Goal: Book appointment/travel/reservation

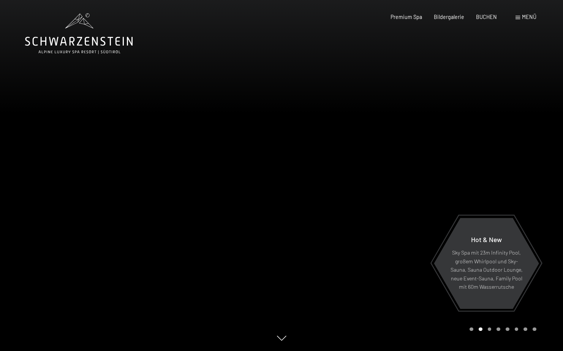
drag, startPoint x: 505, startPoint y: 44, endPoint x: 492, endPoint y: 135, distance: 91.3
click at [492, 135] on div at bounding box center [423, 175] width 282 height 351
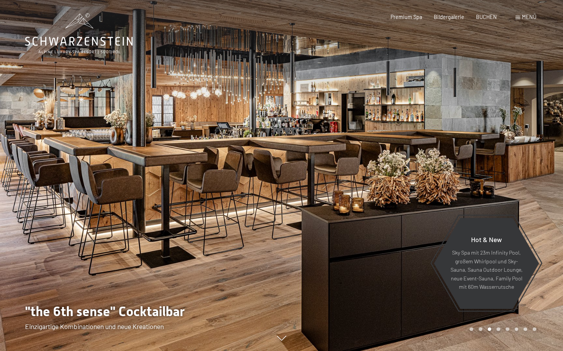
click at [486, 120] on div at bounding box center [423, 175] width 282 height 351
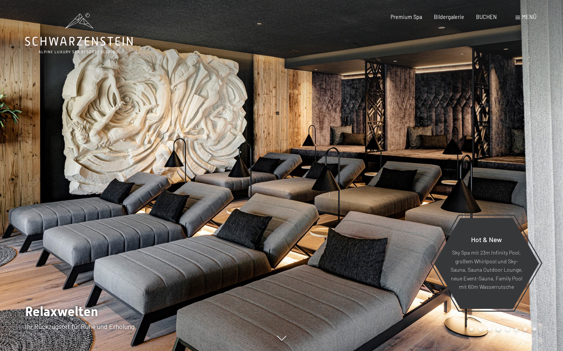
click at [486, 120] on div at bounding box center [423, 175] width 282 height 351
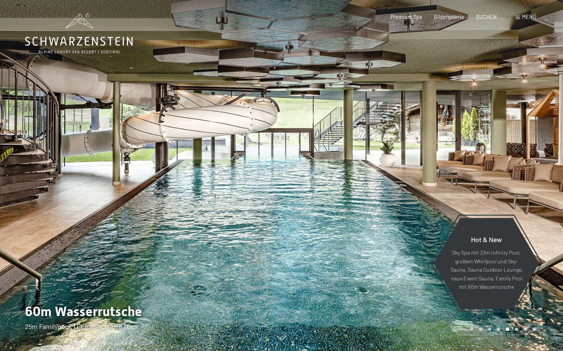
click at [486, 120] on div at bounding box center [423, 175] width 282 height 351
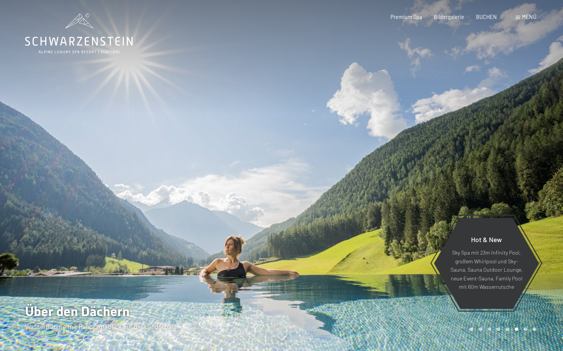
click at [486, 120] on div at bounding box center [423, 175] width 282 height 351
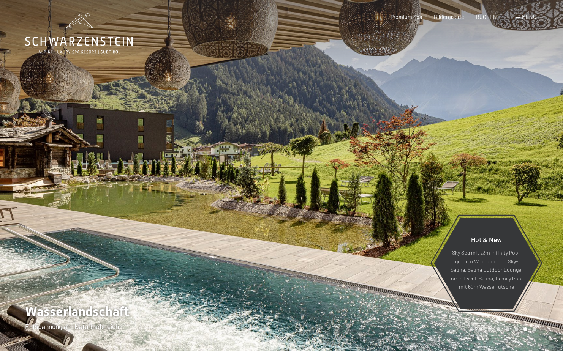
click at [486, 120] on div at bounding box center [423, 175] width 282 height 351
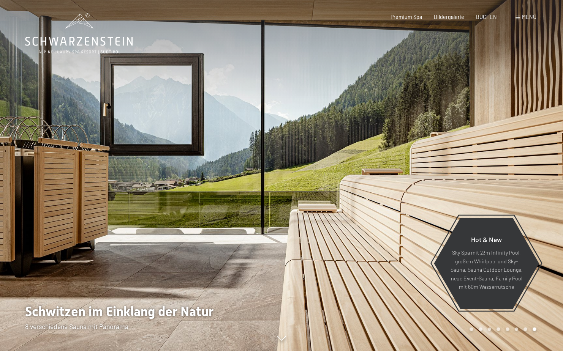
click at [486, 120] on div at bounding box center [423, 175] width 282 height 351
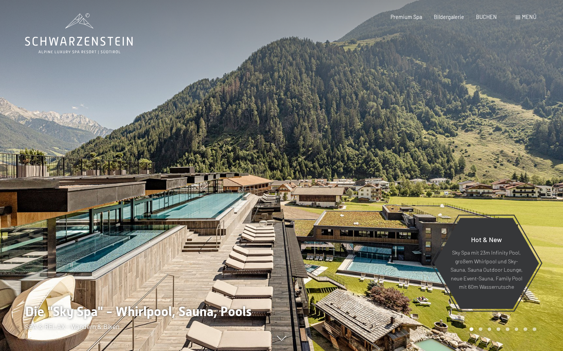
click at [486, 120] on div at bounding box center [423, 175] width 282 height 351
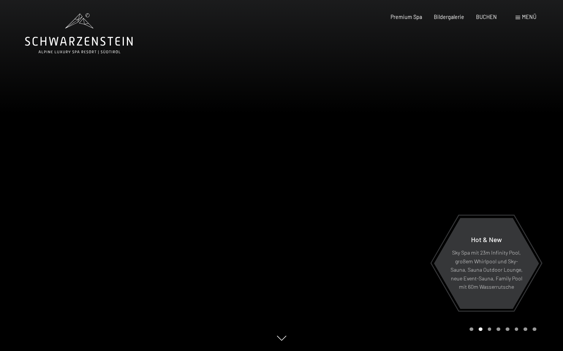
click at [523, 14] on span "Menü" at bounding box center [529, 17] width 14 height 6
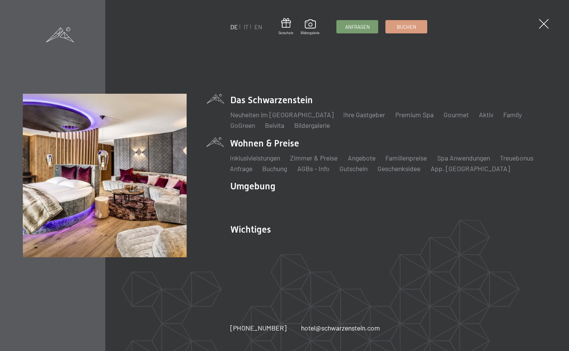
click at [277, 142] on li "Wohnen & Preise Inklusivleistungen Zimmer & Preise Liste Angebote Liste Familie…" at bounding box center [388, 155] width 316 height 36
click at [321, 157] on link "Zimmer & Preise" at bounding box center [313, 158] width 47 height 8
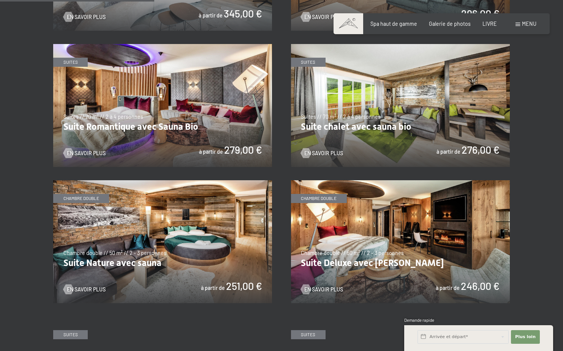
scroll to position [608, 0]
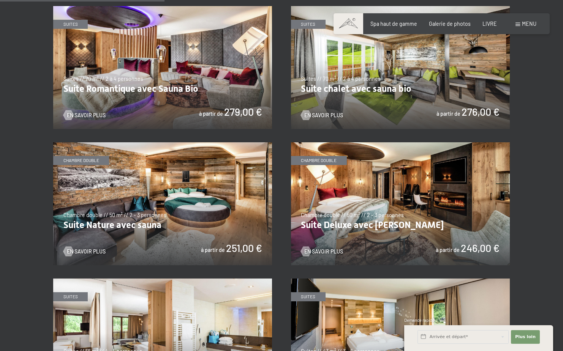
click at [346, 202] on img at bounding box center [400, 203] width 219 height 123
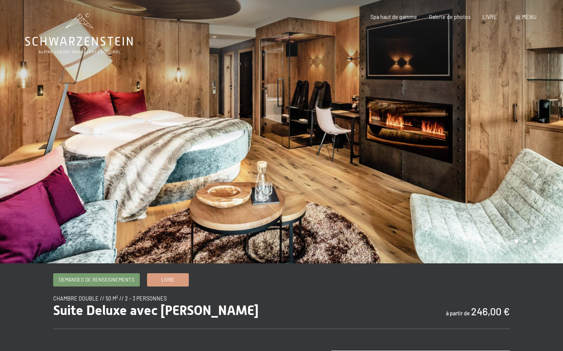
click at [388, 182] on div at bounding box center [423, 132] width 282 height 264
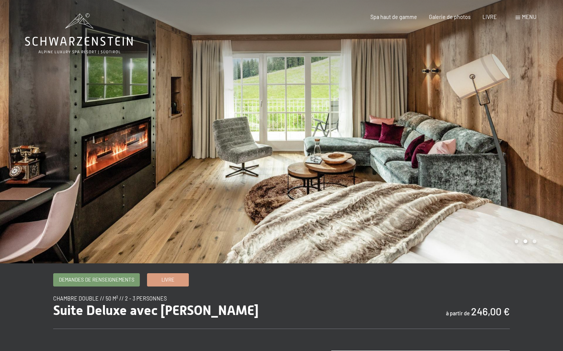
click at [388, 182] on div at bounding box center [423, 132] width 282 height 264
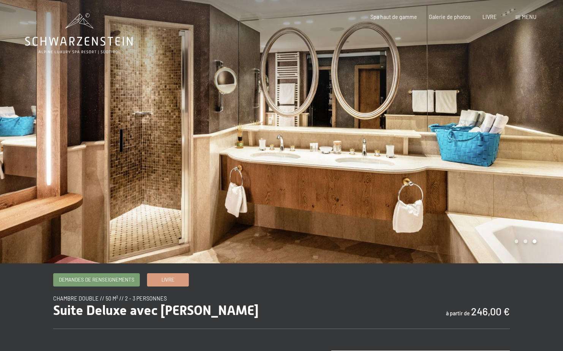
click at [388, 182] on div at bounding box center [423, 132] width 282 height 264
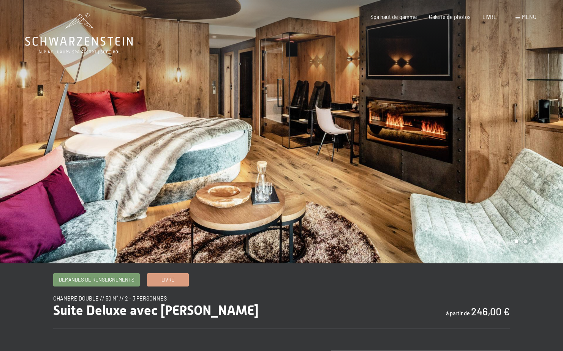
click at [388, 182] on div at bounding box center [423, 132] width 282 height 264
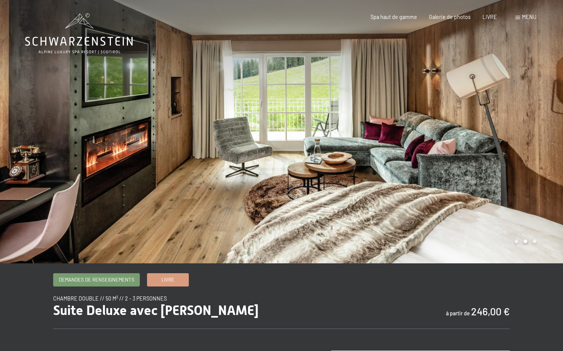
click at [388, 182] on div at bounding box center [423, 132] width 282 height 264
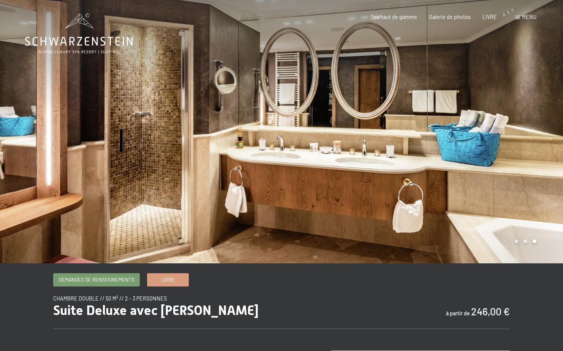
click at [388, 182] on div at bounding box center [423, 132] width 282 height 264
